Goal: Check status: Check status

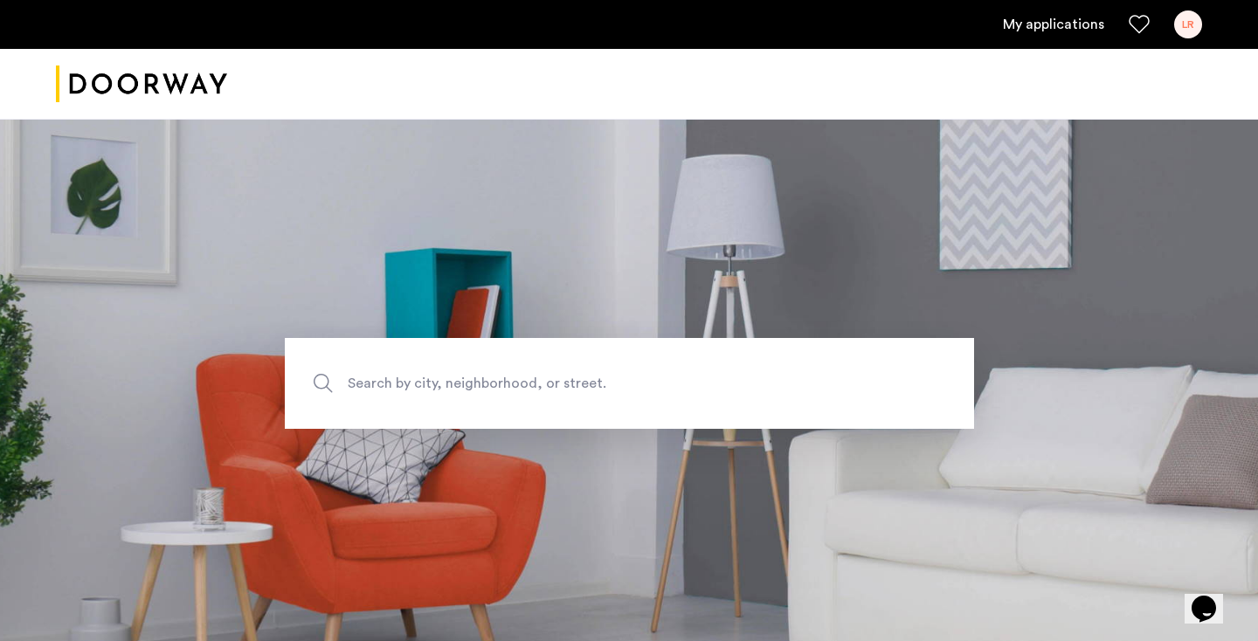
click at [1047, 31] on link "My applications" at bounding box center [1053, 24] width 101 height 21
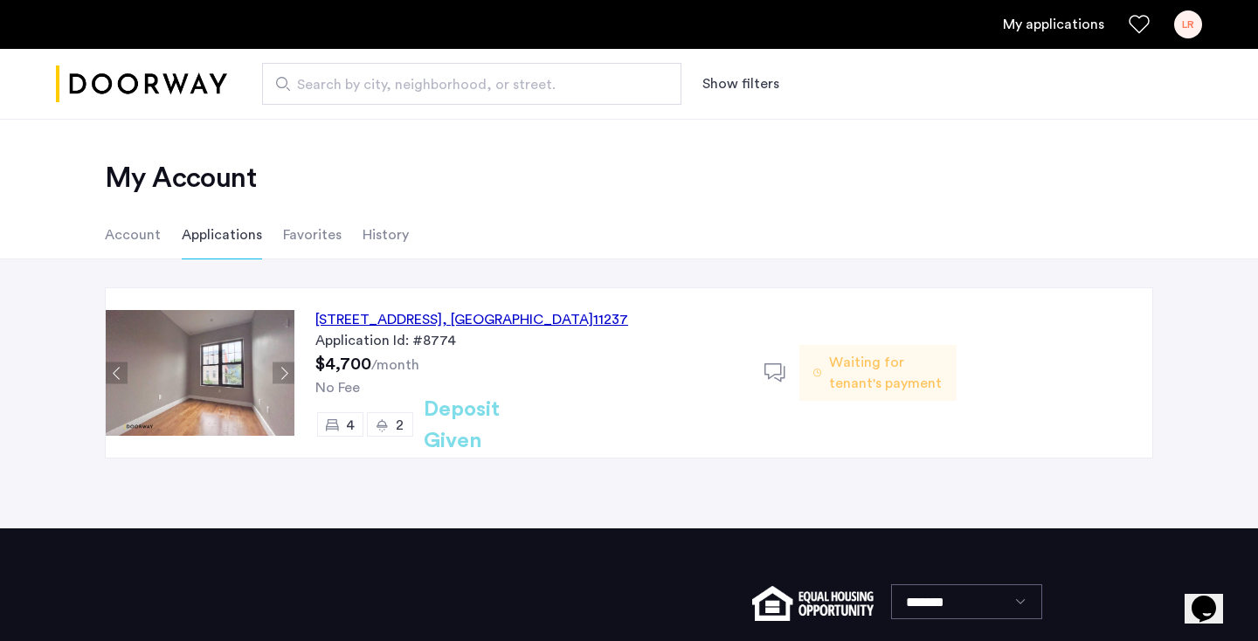
click at [407, 316] on div "[STREET_ADDRESS]" at bounding box center [471, 319] width 313 height 21
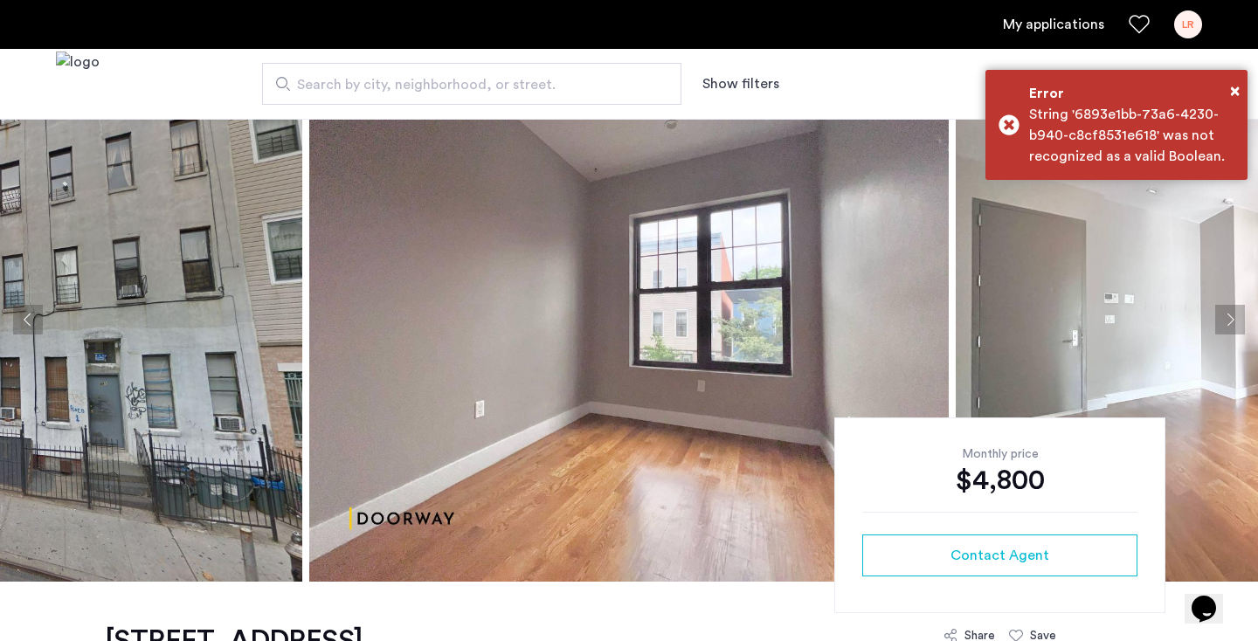
scroll to position [61, 0]
click at [1228, 316] on button "Next apartment" at bounding box center [1231, 320] width 30 height 30
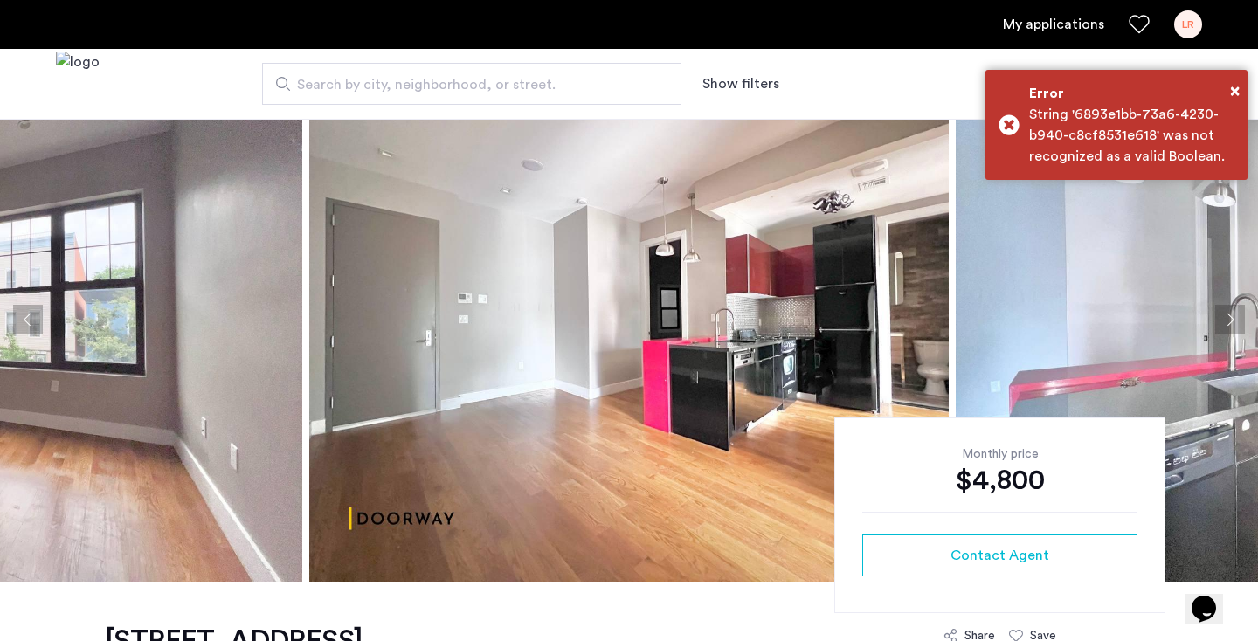
click at [1229, 317] on button "Next apartment" at bounding box center [1231, 320] width 30 height 30
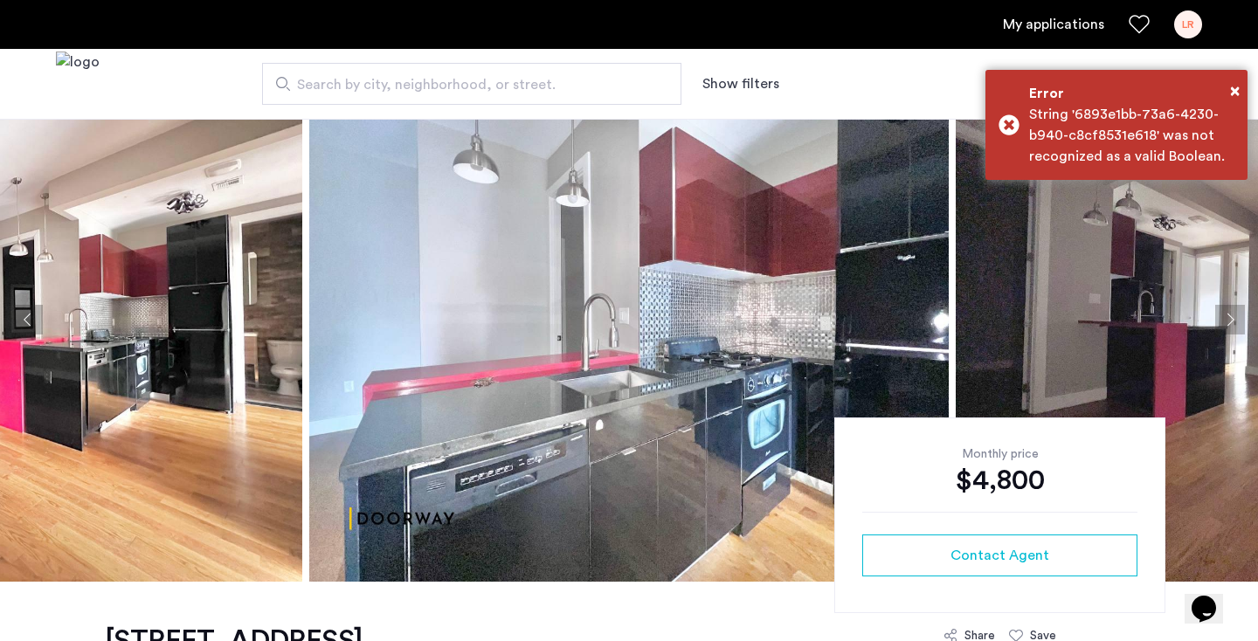
click at [1229, 317] on button "Next apartment" at bounding box center [1231, 320] width 30 height 30
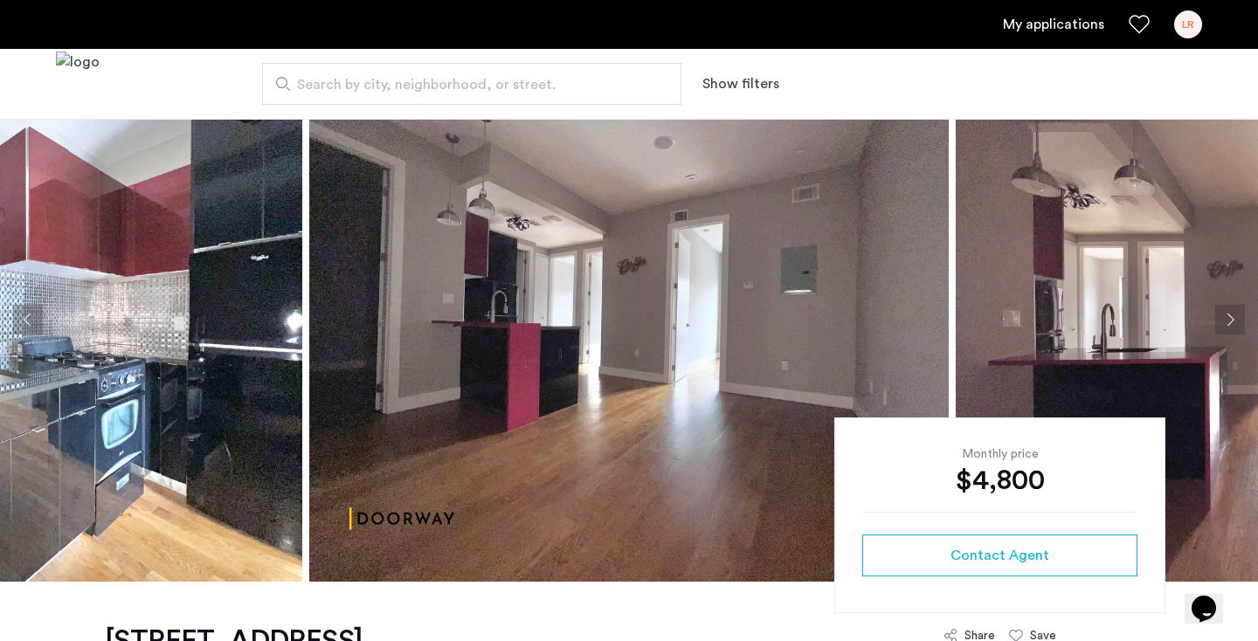
click at [1229, 317] on button "Next apartment" at bounding box center [1231, 320] width 30 height 30
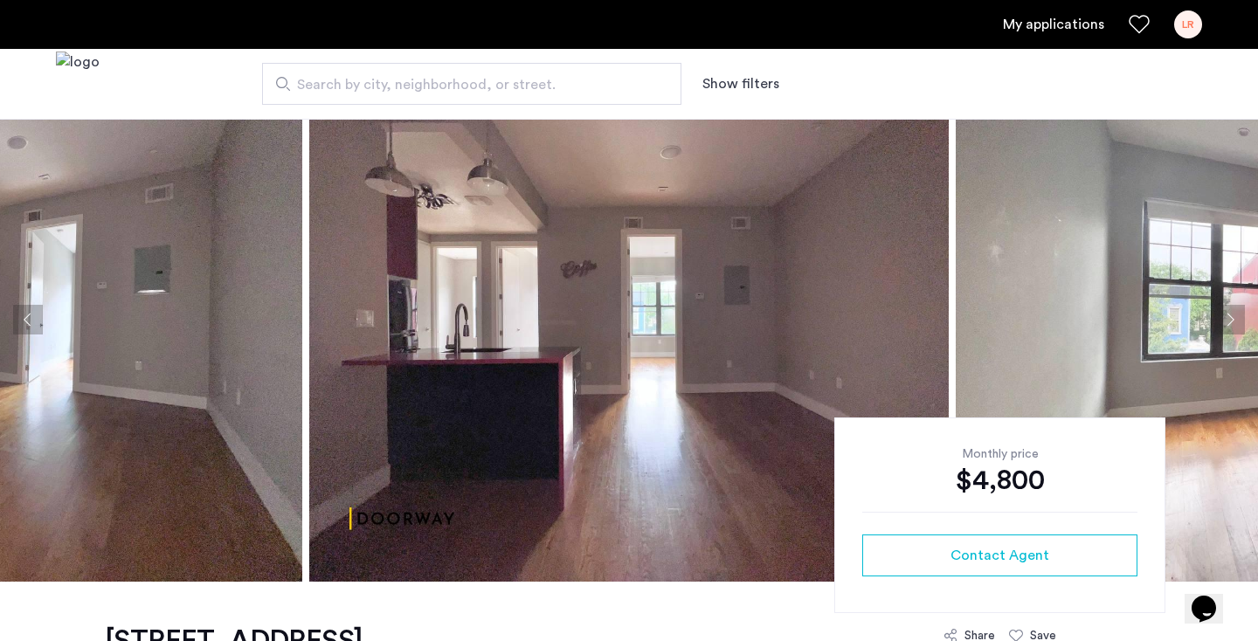
click at [1229, 315] on button "Next apartment" at bounding box center [1231, 320] width 30 height 30
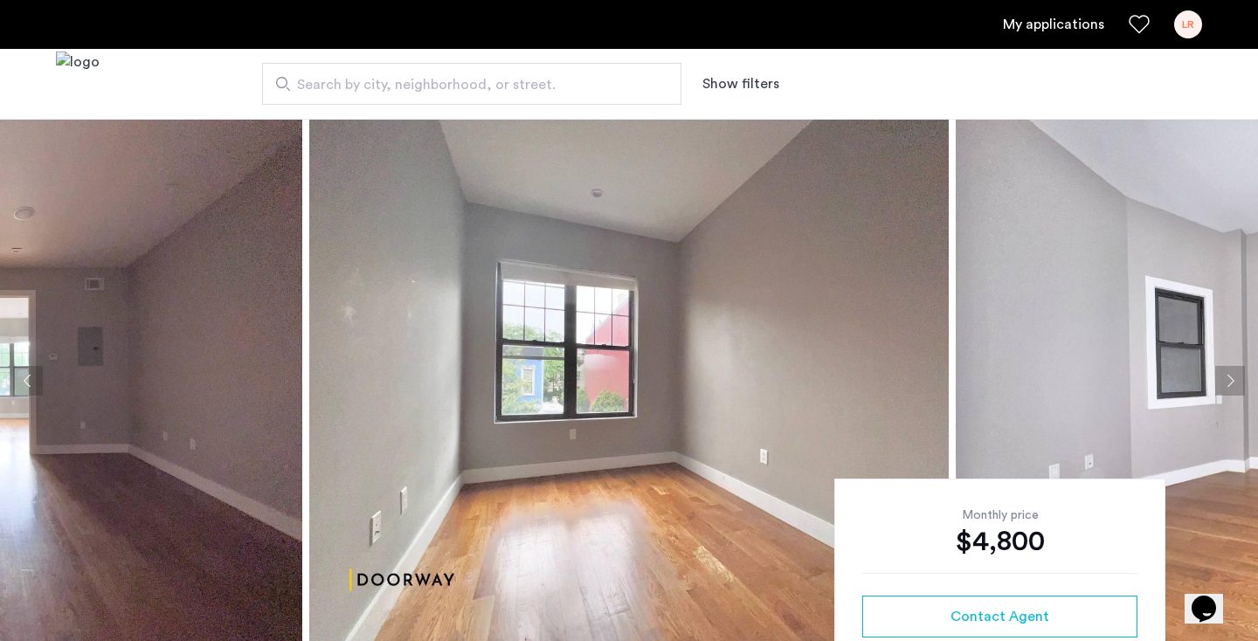
scroll to position [0, 0]
click at [27, 383] on button "Previous apartment" at bounding box center [28, 381] width 30 height 30
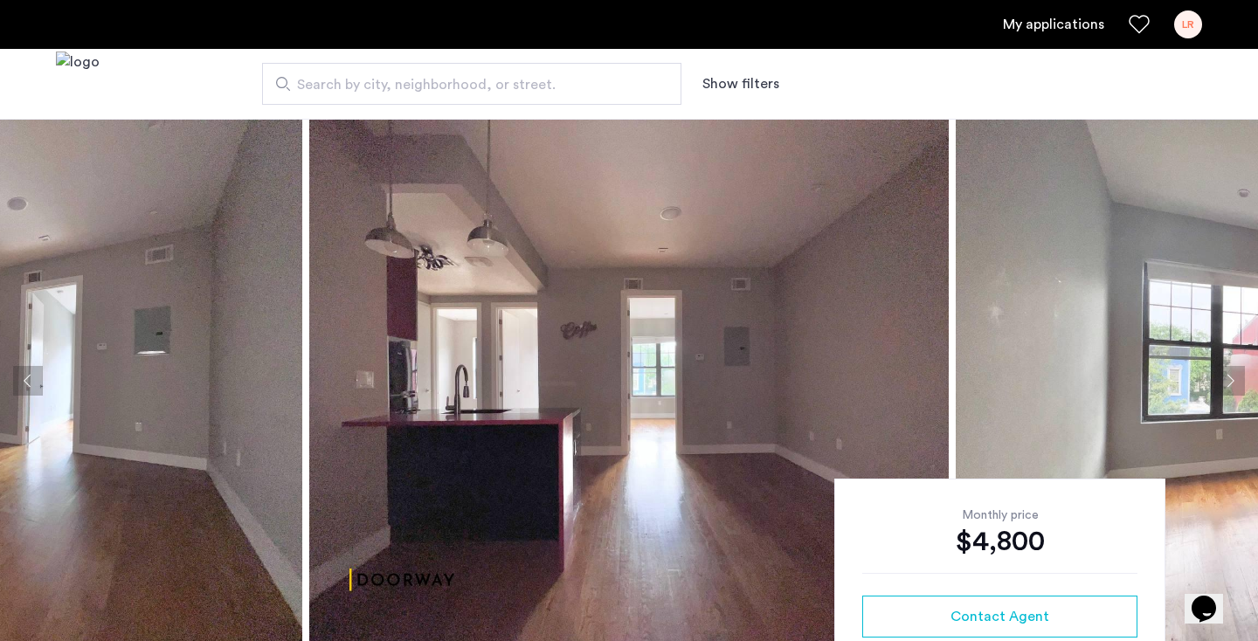
click at [27, 383] on button "Previous apartment" at bounding box center [28, 381] width 30 height 30
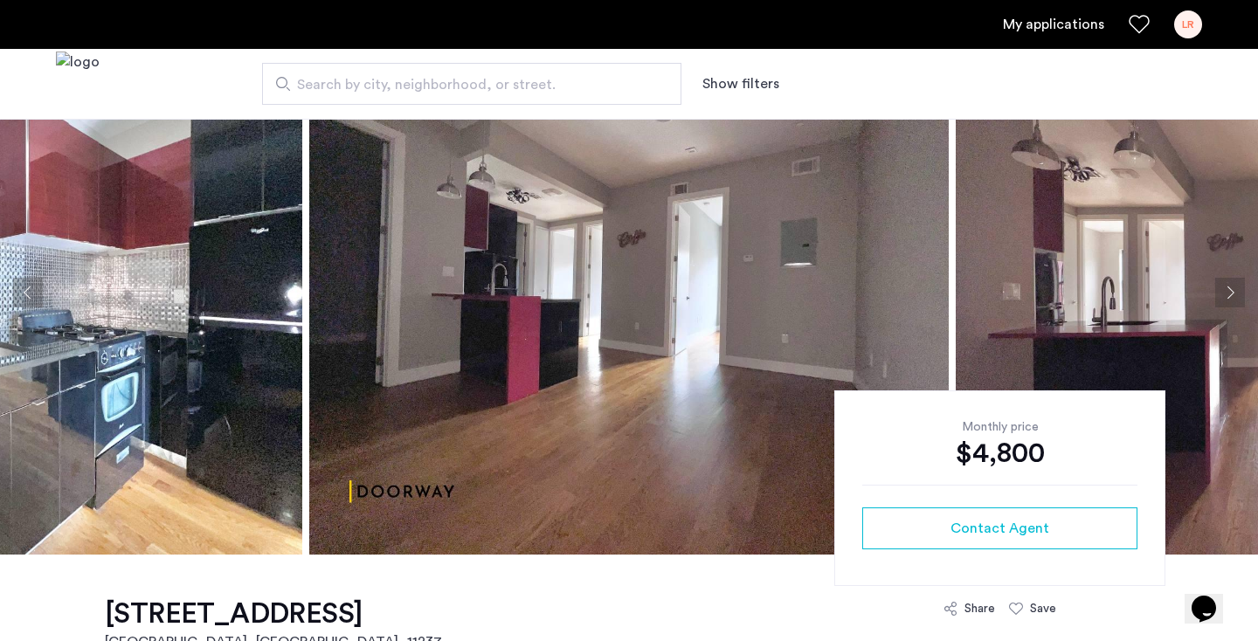
scroll to position [88, 0]
click at [31, 292] on button "Previous apartment" at bounding box center [28, 293] width 30 height 30
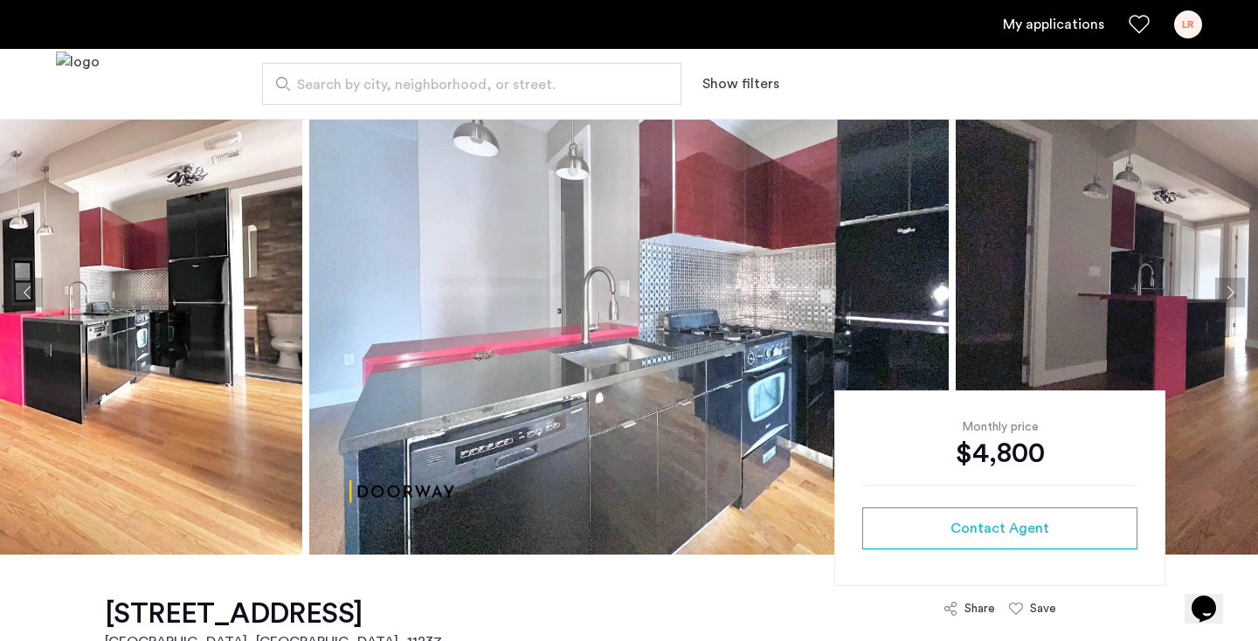
click at [1077, 25] on link "My applications" at bounding box center [1053, 24] width 101 height 21
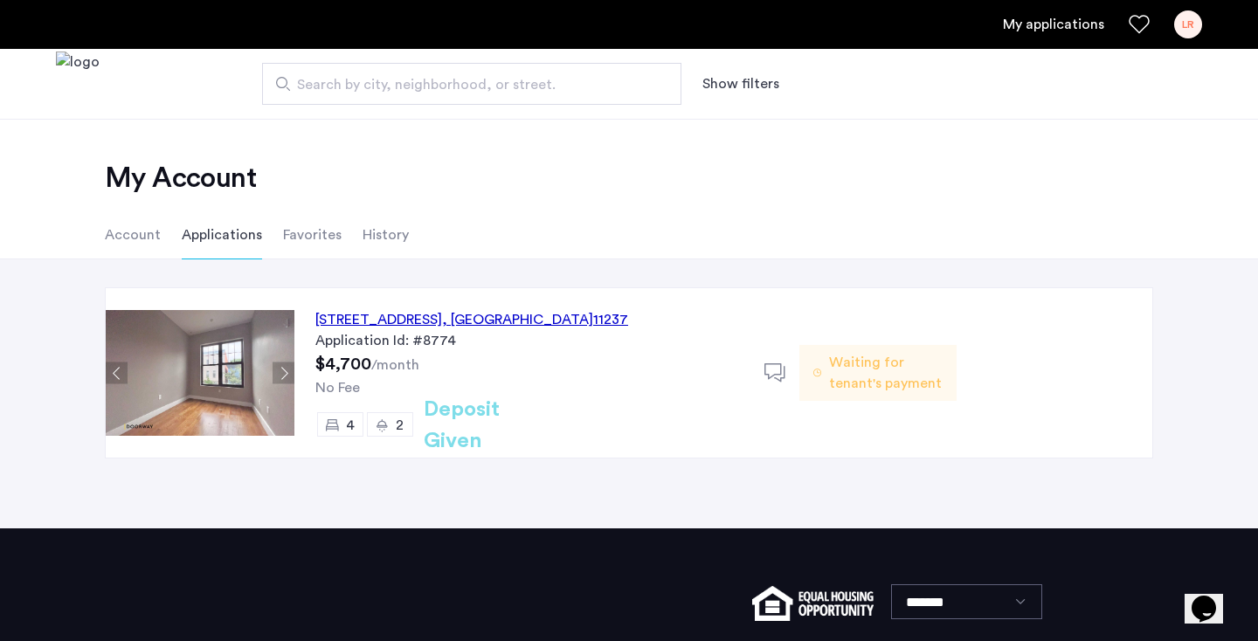
click at [856, 367] on span "Waiting for tenant's payment" at bounding box center [886, 373] width 114 height 42
click at [943, 359] on div "Waiting for tenant's payment" at bounding box center [878, 373] width 156 height 56
click at [1024, 312] on div "245 Jefferson Street, Unit 3L, Brooklyn , NY 11237 Application Id: #8774 $4,700…" at bounding box center [723, 373] width 858 height 170
click at [681, 285] on div "245 Jefferson Street, Unit 3L, Brooklyn , NY 11237 Application Id: #8774 $4,700…" at bounding box center [629, 394] width 1258 height 269
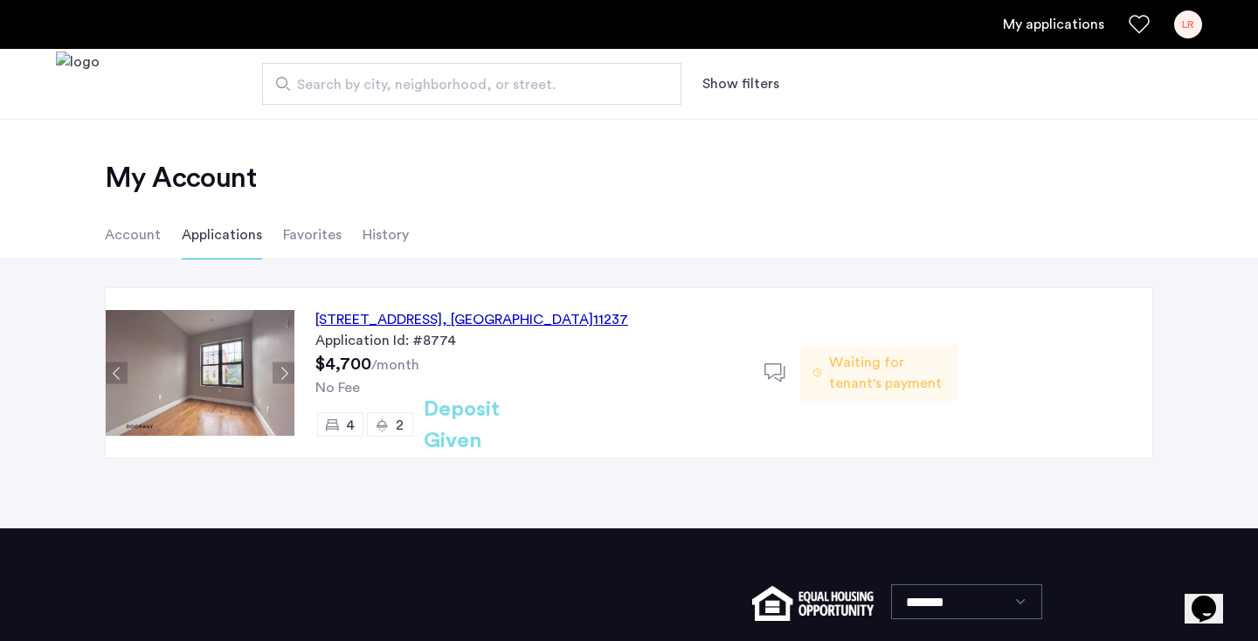
click at [528, 324] on div "245 Jefferson Street, Unit 3L, Brooklyn , NY 11237" at bounding box center [471, 319] width 313 height 21
click at [532, 431] on h2 "Deposit Given" at bounding box center [493, 425] width 139 height 63
click at [890, 364] on span "Waiting for tenant's payment" at bounding box center [886, 373] width 114 height 42
click at [768, 375] on use at bounding box center [775, 373] width 21 height 18
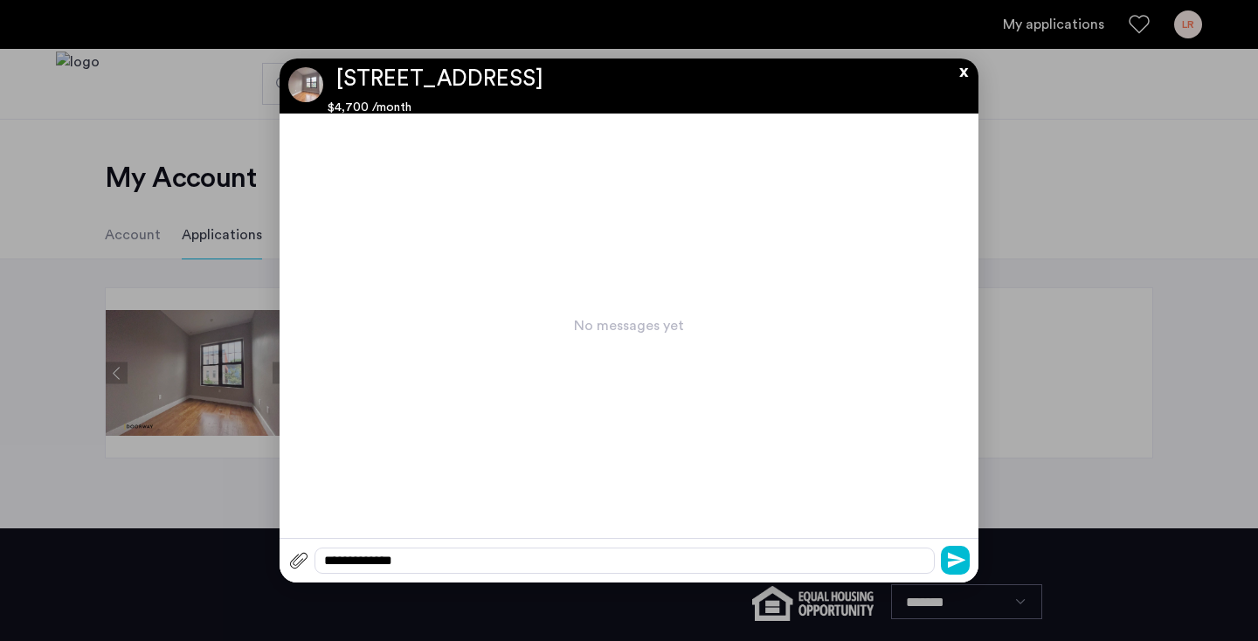
click at [521, 561] on div "**********" at bounding box center [625, 561] width 620 height 26
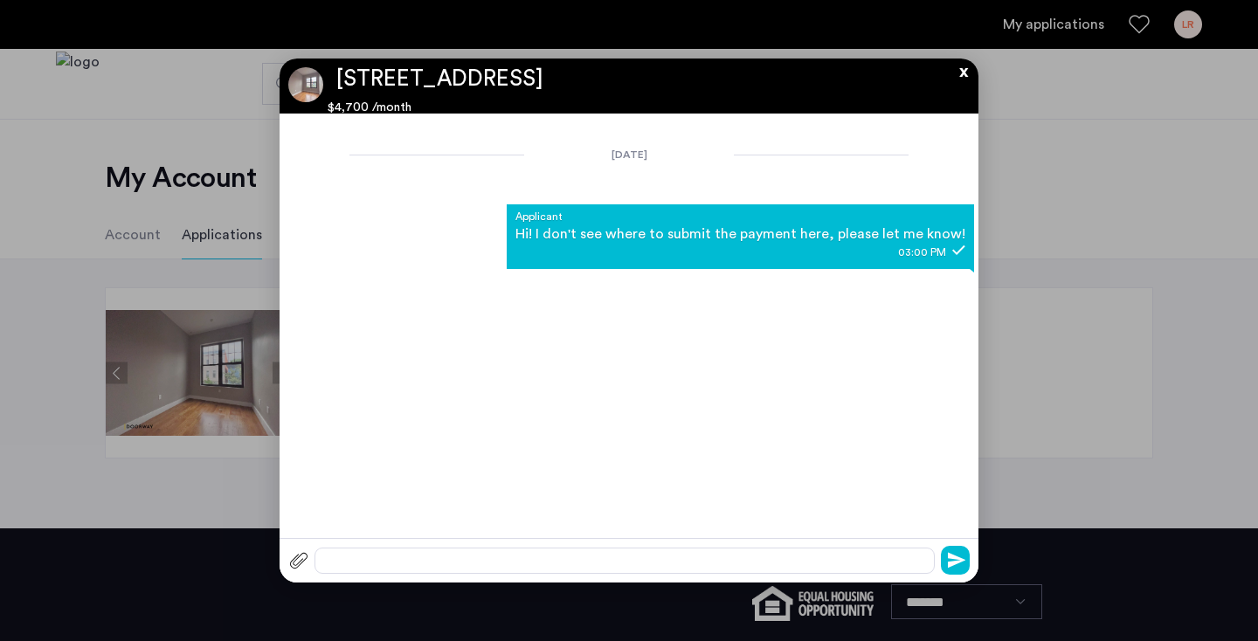
click at [960, 78] on button "x" at bounding box center [959, 68] width 26 height 19
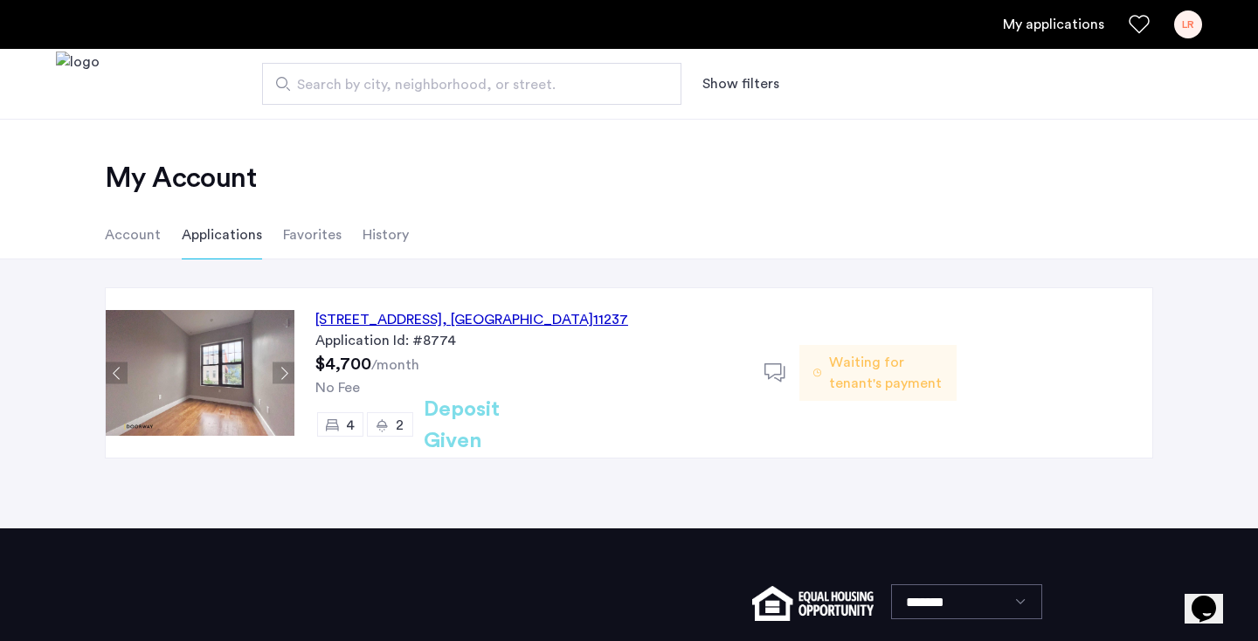
click at [593, 328] on div "245 Jefferson Street, Unit 3L, Brooklyn , NY 11237" at bounding box center [471, 319] width 313 height 21
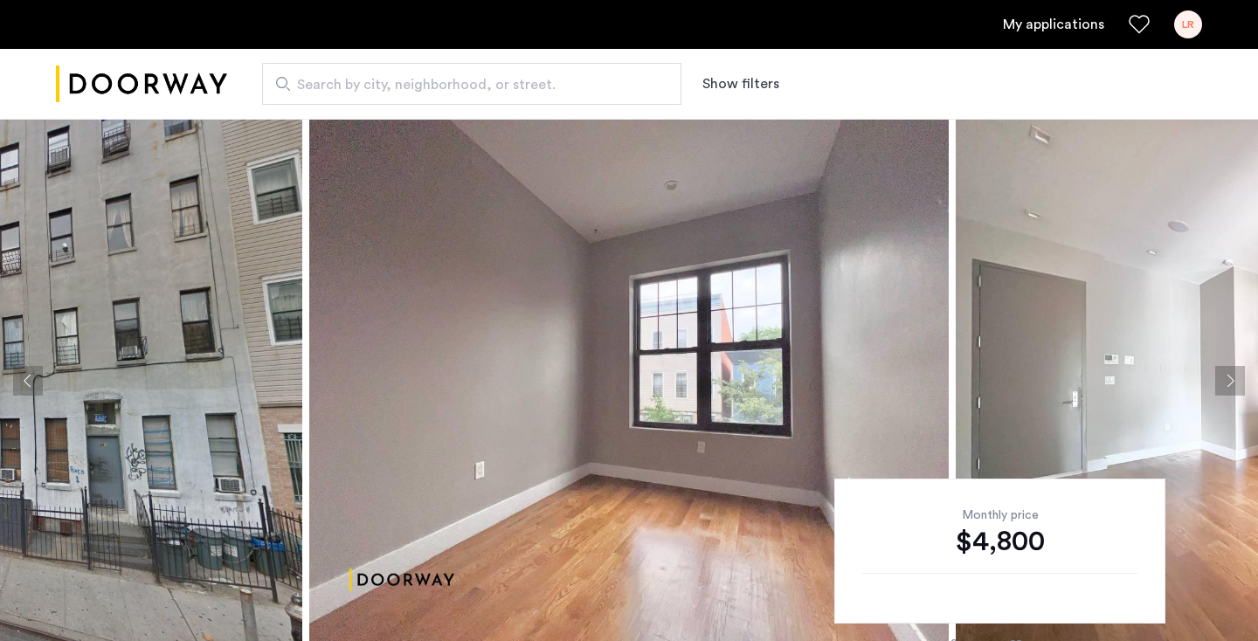
scroll to position [562, 0]
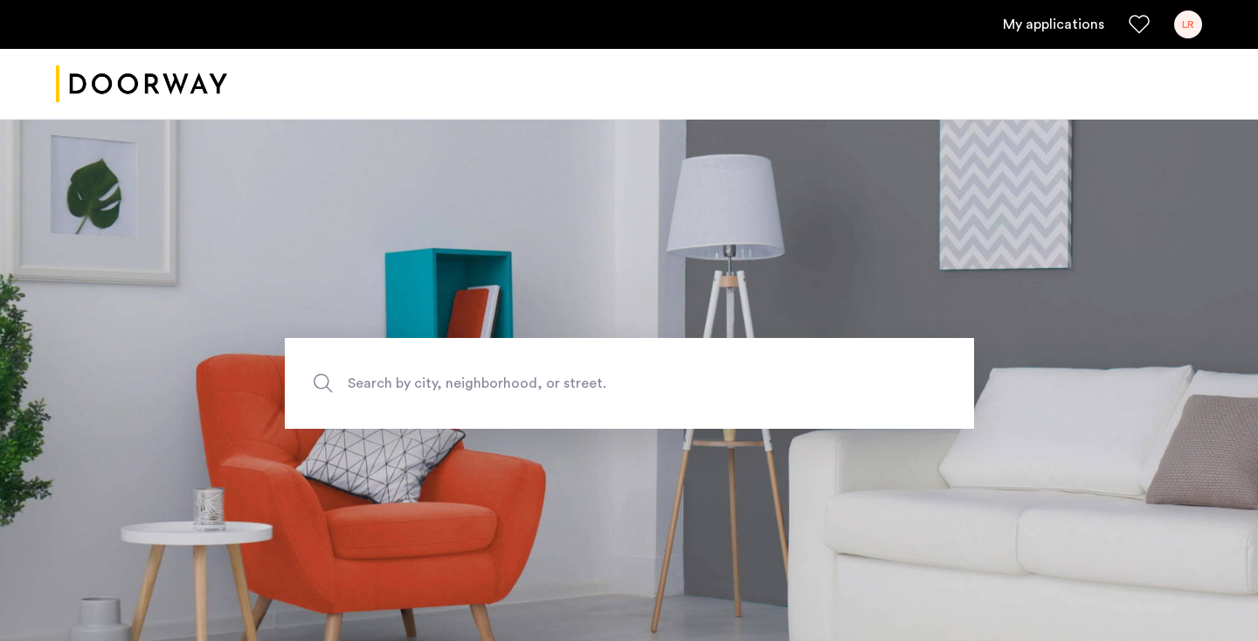
click at [167, 79] on img "Cazamio logo" at bounding box center [141, 85] width 171 height 66
click at [1038, 29] on link "My applications" at bounding box center [1053, 24] width 101 height 21
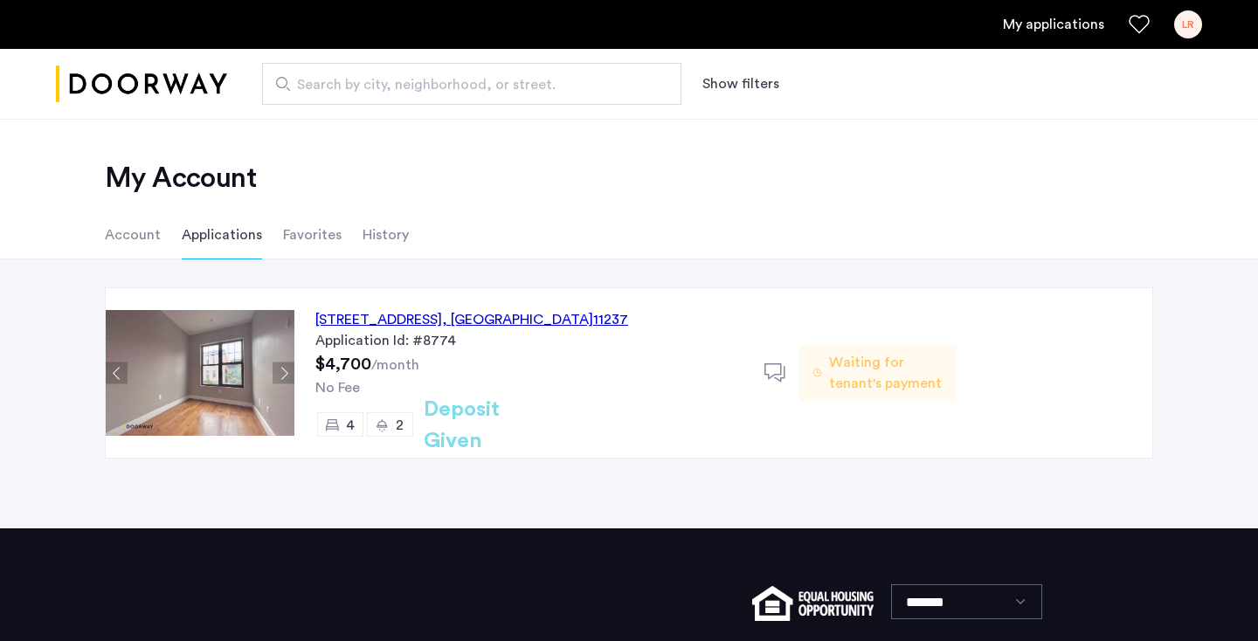
click at [141, 238] on li "Account" at bounding box center [133, 235] width 56 height 49
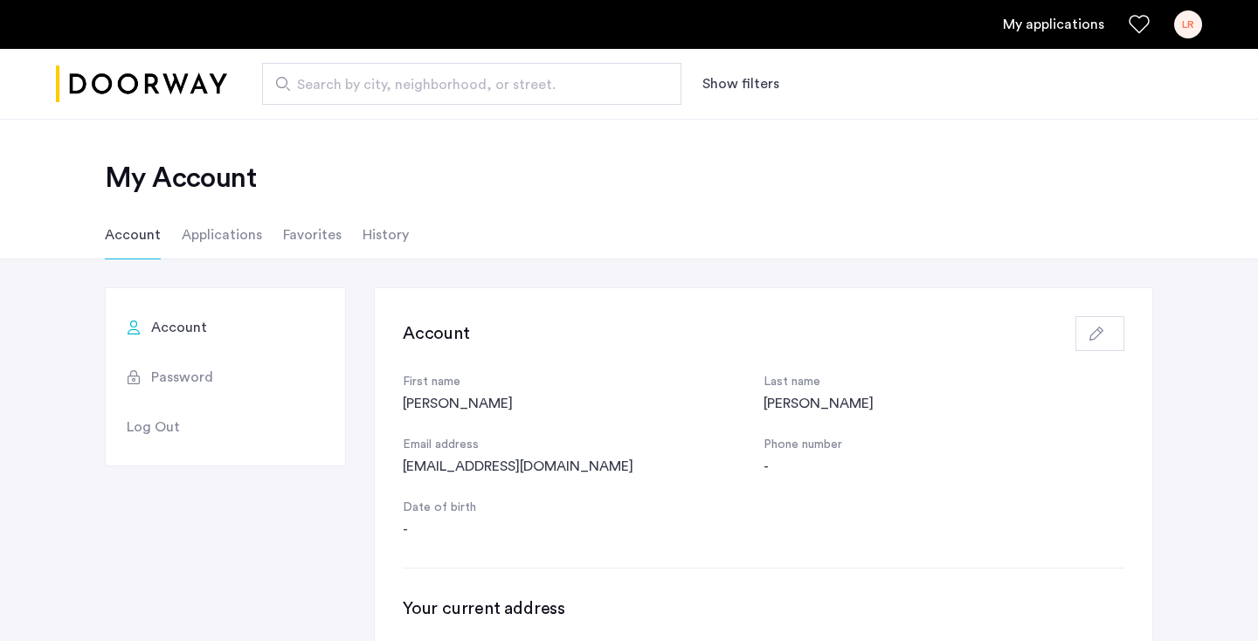
click at [197, 240] on li "Applications" at bounding box center [222, 235] width 80 height 49
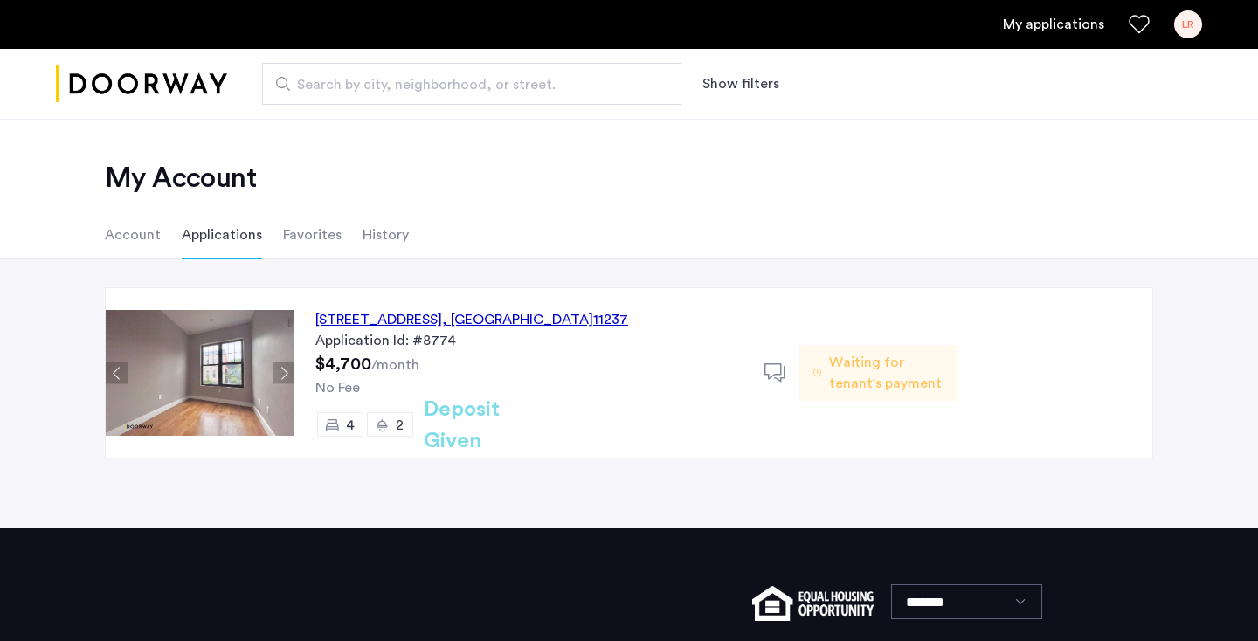
click at [857, 378] on span "Waiting for tenant's payment" at bounding box center [886, 373] width 114 height 42
click at [888, 389] on span "Waiting for tenant's payment" at bounding box center [886, 373] width 114 height 42
click at [602, 324] on div "245 Jefferson Street, Unit 3L, Brooklyn , NY 11237" at bounding box center [471, 319] width 313 height 21
